Goal: Information Seeking & Learning: Compare options

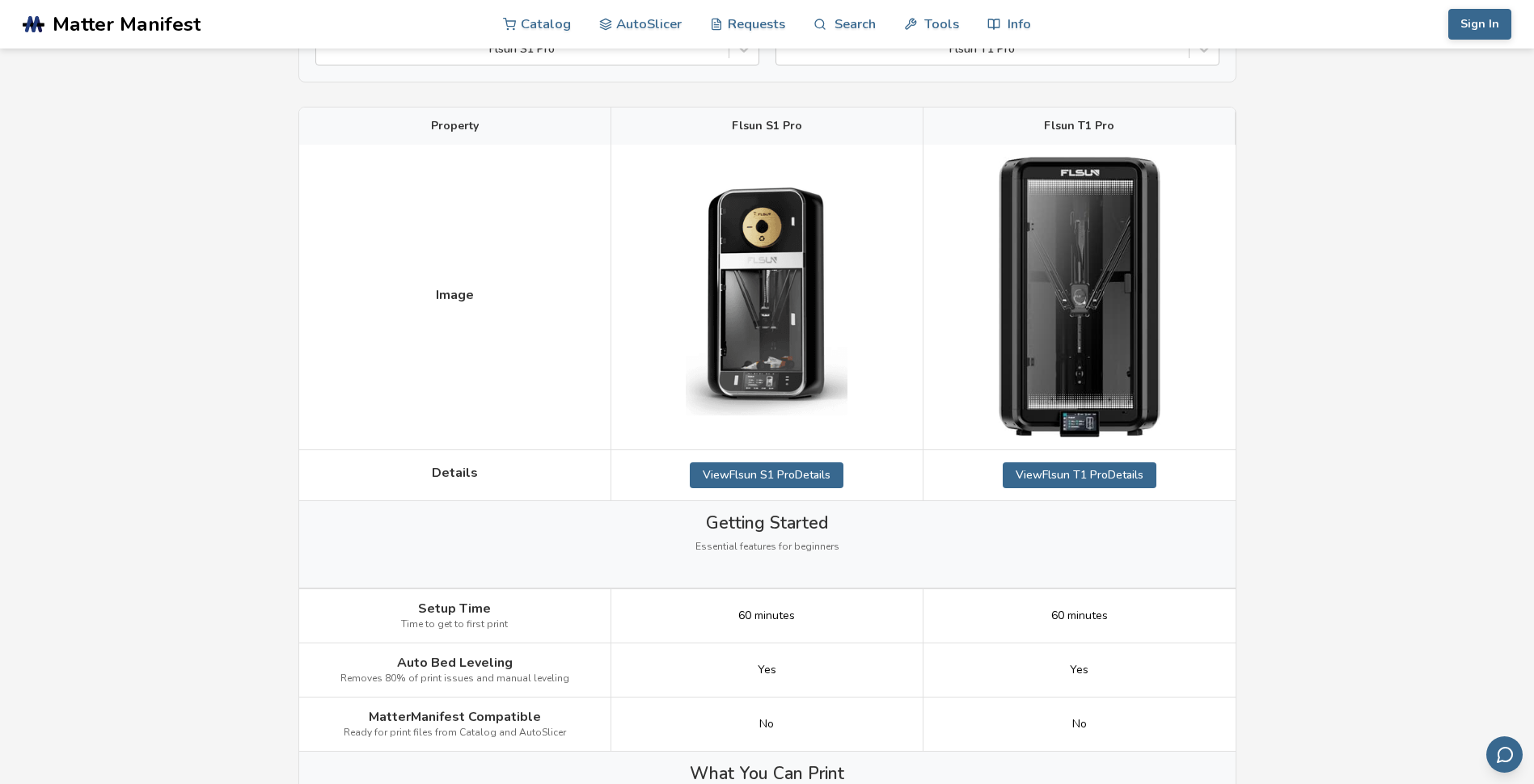
scroll to position [161, 0]
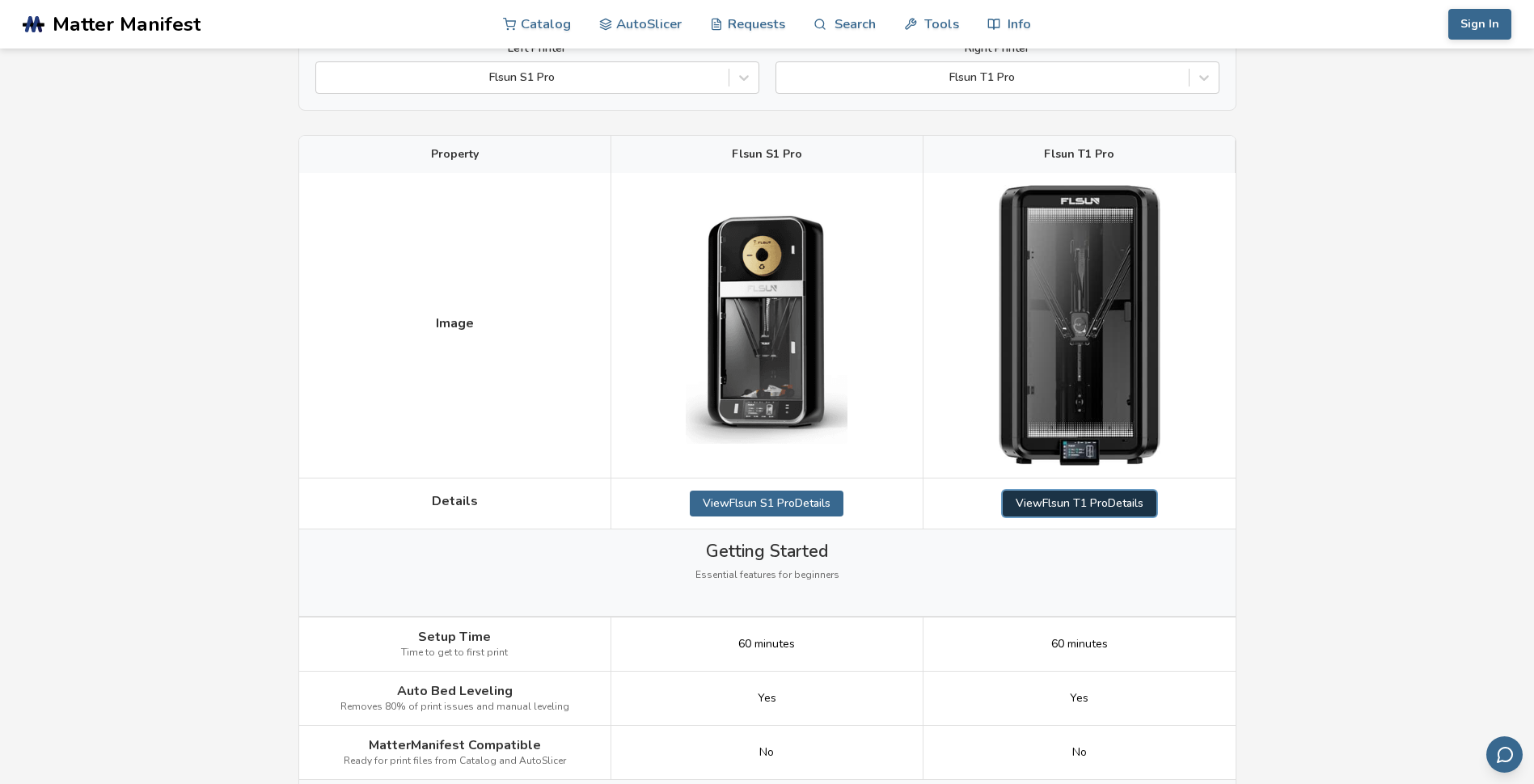
click at [1071, 505] on link "View Flsun T1 Pro Details" at bounding box center [1079, 503] width 153 height 26
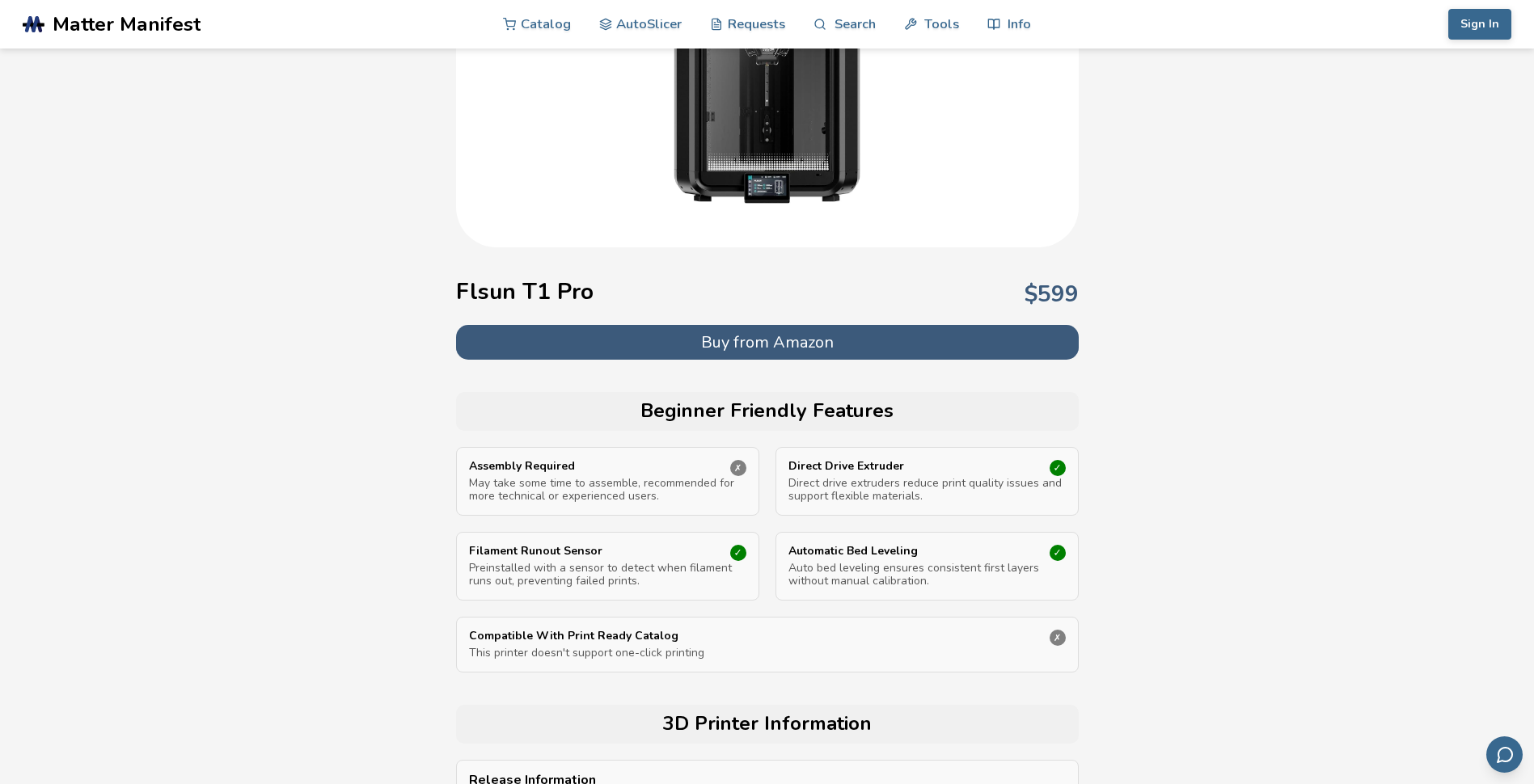
scroll to position [243, 0]
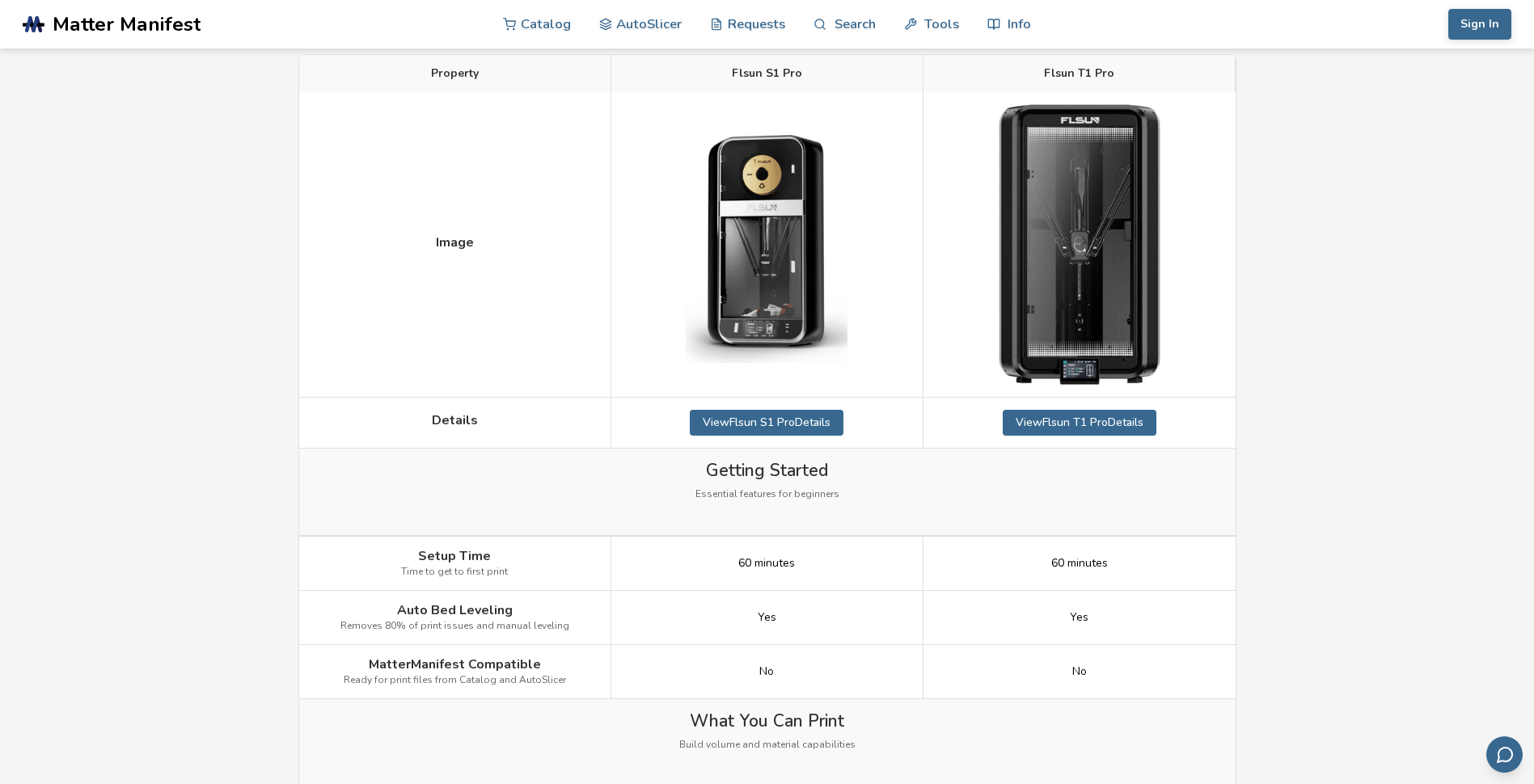
scroll to position [161, 0]
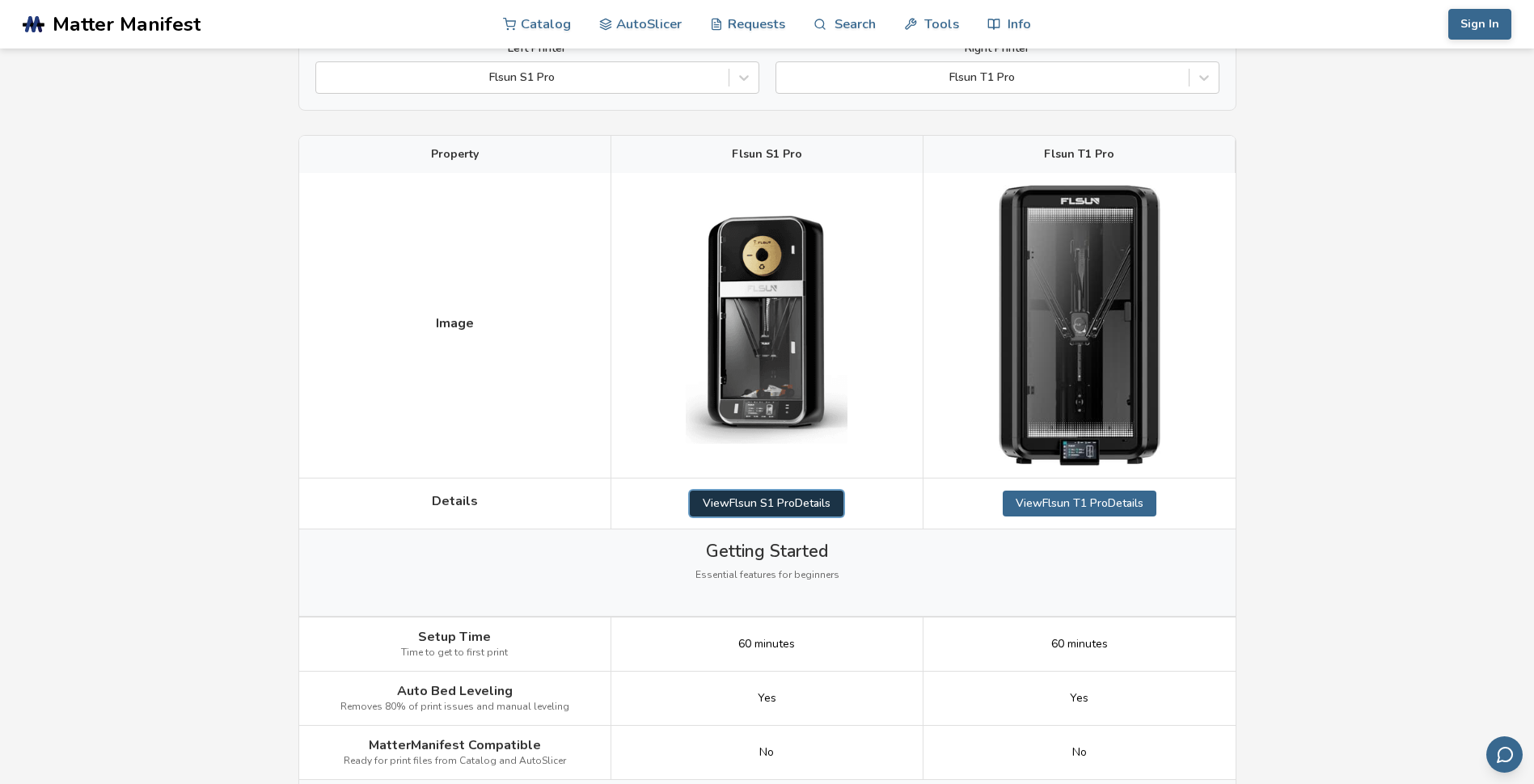
click at [775, 499] on link "View Flsun S1 Pro Details" at bounding box center [766, 503] width 153 height 26
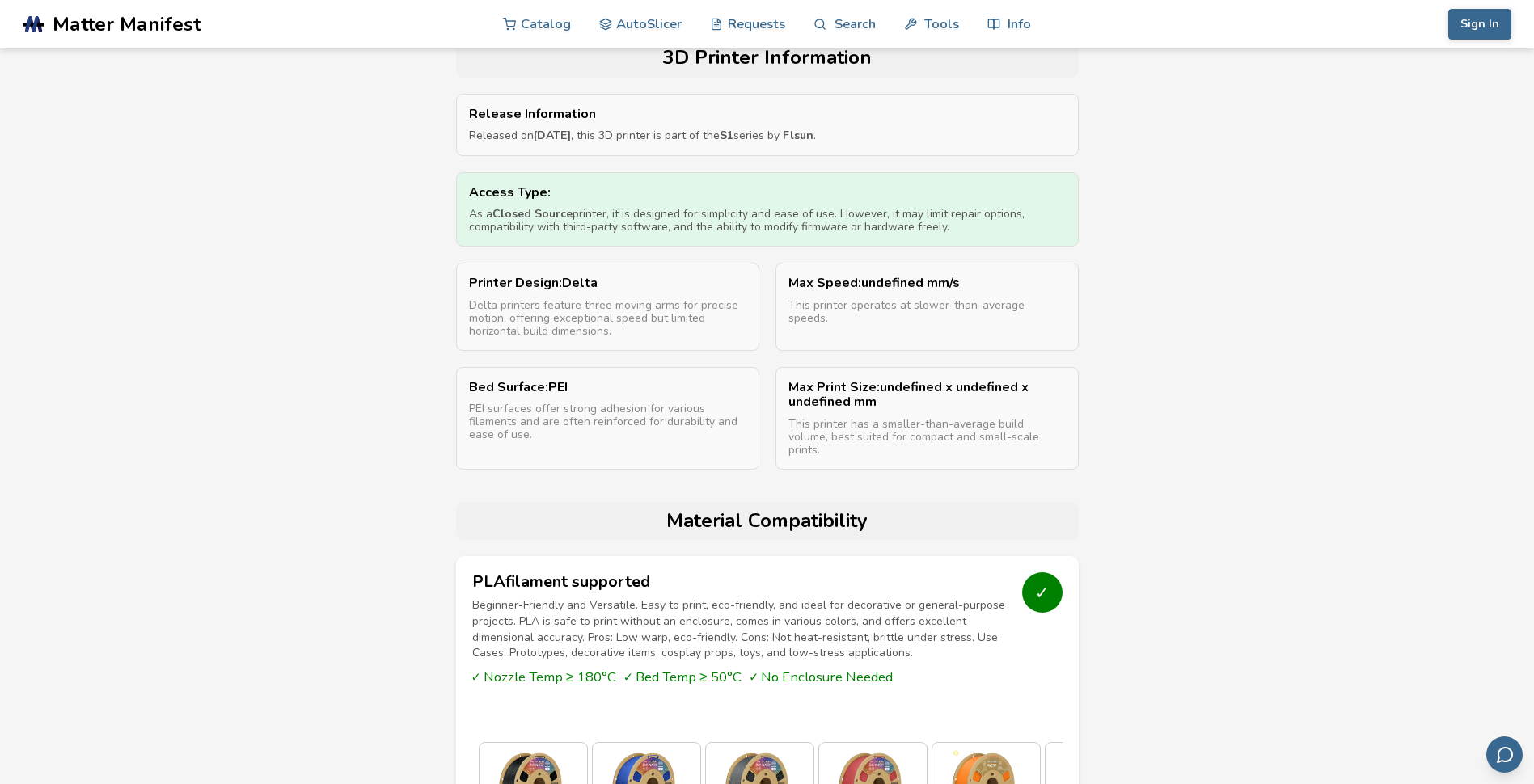
scroll to position [970, 0]
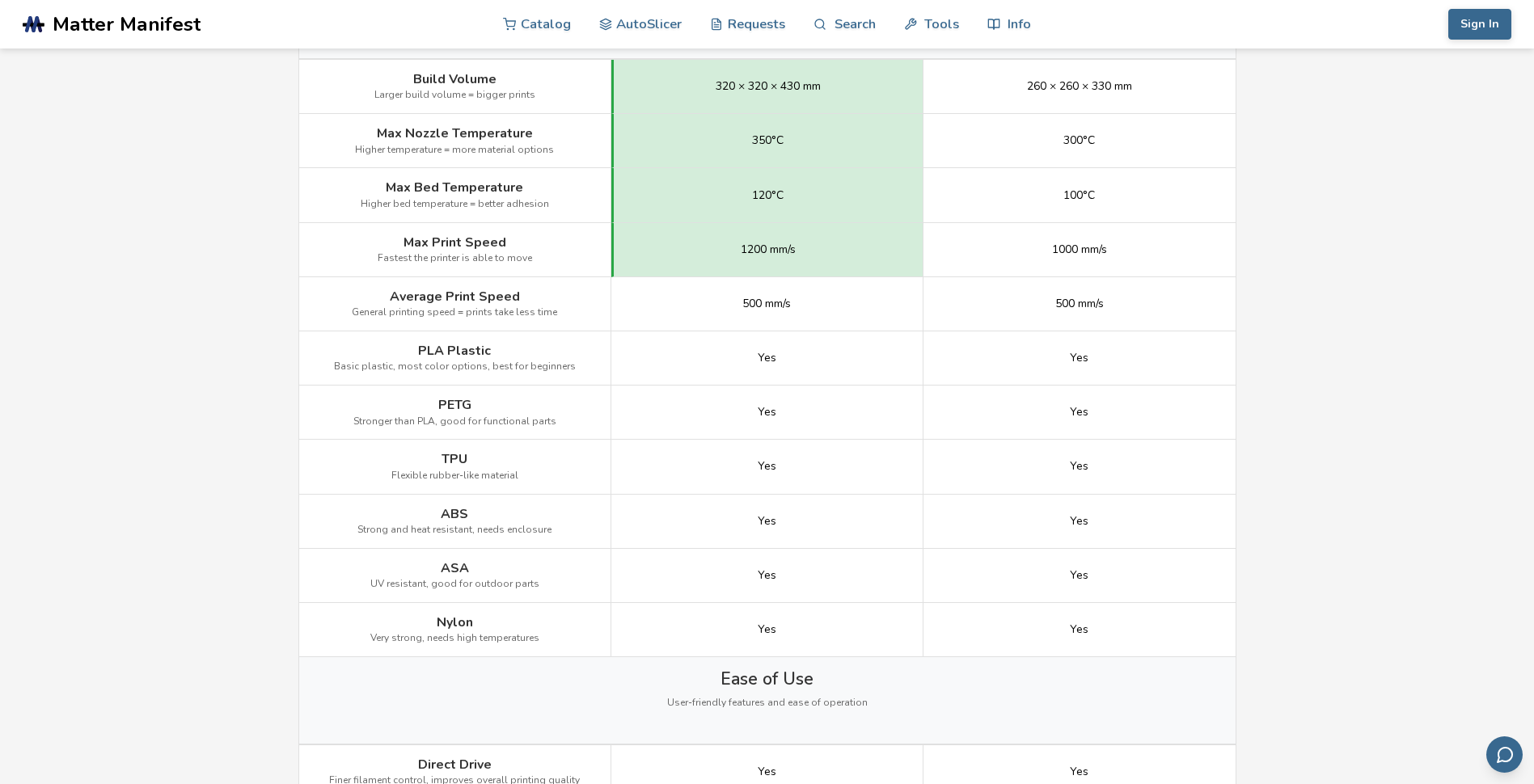
scroll to position [161, 0]
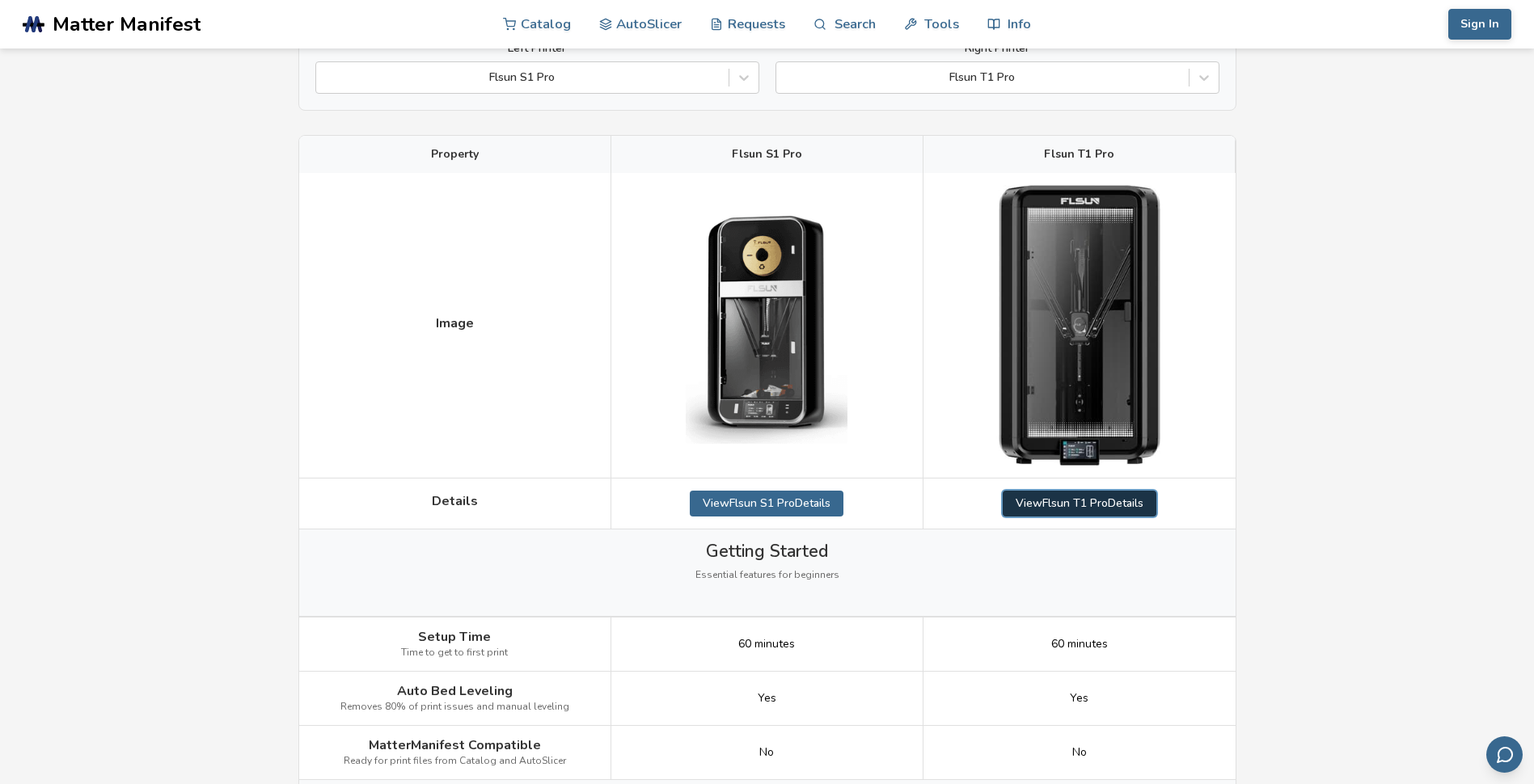
click at [1103, 508] on link "View Flsun T1 Pro Details" at bounding box center [1079, 503] width 153 height 26
click at [1084, 500] on link "View Flsun T1 Pro Details" at bounding box center [1079, 503] width 153 height 26
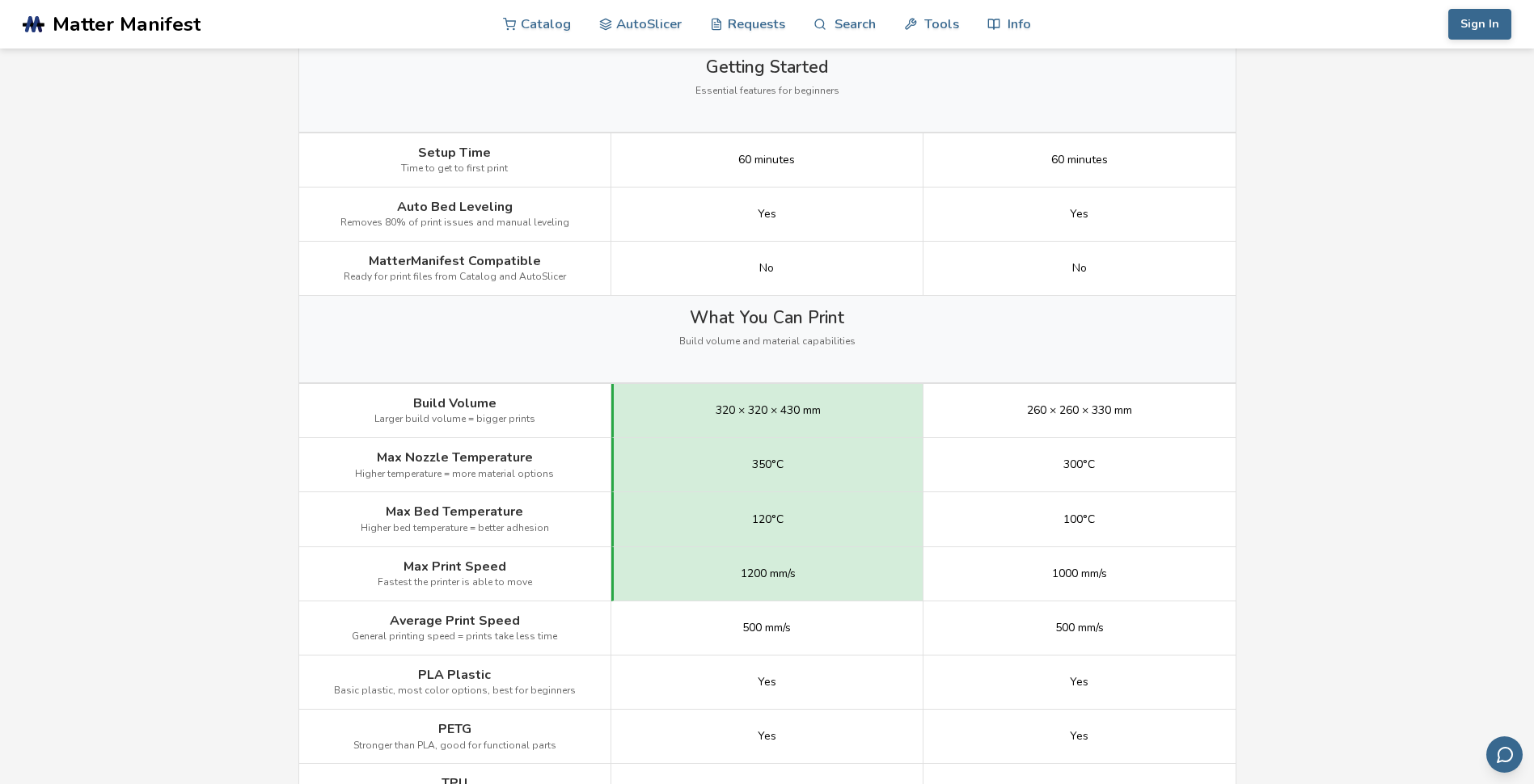
scroll to position [647, 0]
